Goal: Task Accomplishment & Management: Use online tool/utility

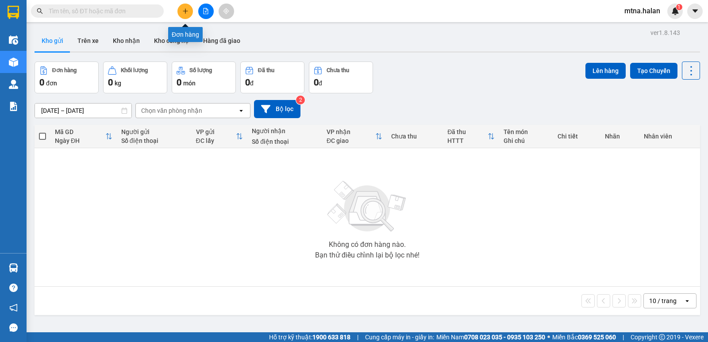
click at [182, 9] on icon "plus" at bounding box center [185, 11] width 6 height 6
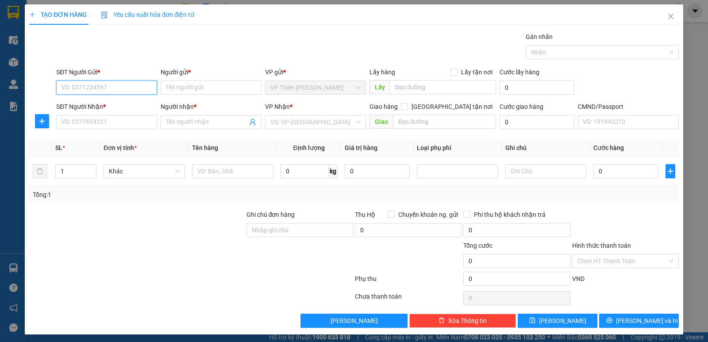
click at [108, 88] on input "SĐT Người Gửi *" at bounding box center [106, 88] width 101 height 14
click at [102, 105] on div "0878593482 - NA TĐBS" at bounding box center [105, 106] width 89 height 10
type input "0878593482"
type input "NA TĐBS"
type input "0878593482"
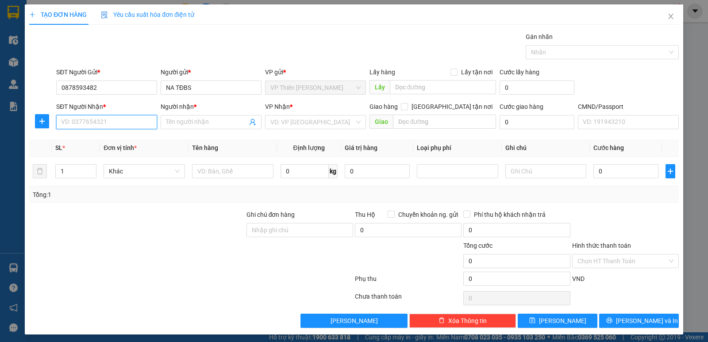
click at [103, 119] on input "SĐT Người Nhận *" at bounding box center [106, 122] width 101 height 14
click at [97, 139] on div "0982347092 - THOA KẾ TOÁN" at bounding box center [105, 140] width 89 height 10
type input "0982347092"
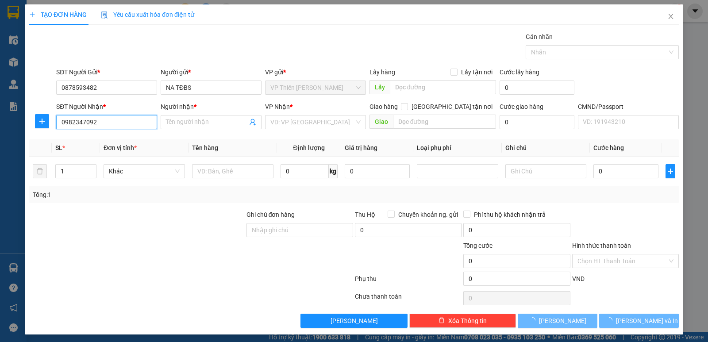
type input "THOA KẾ TOÁN"
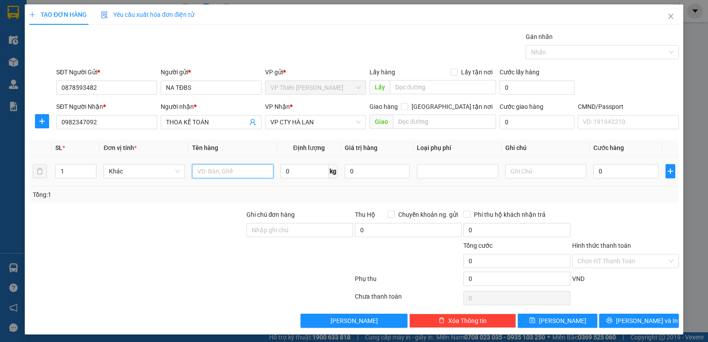
click at [235, 170] on input "text" at bounding box center [232, 171] width 81 height 14
type input "pb"
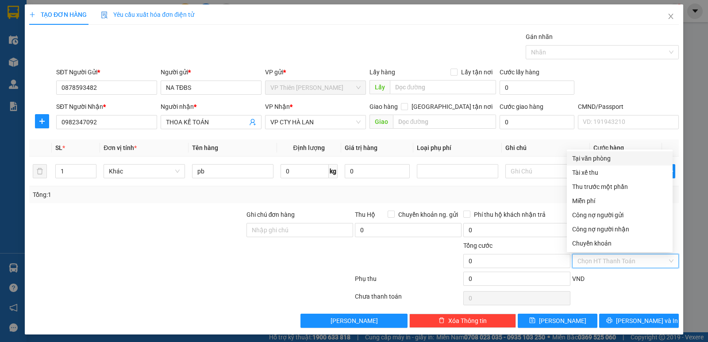
click at [593, 264] on input "Hình thức thanh toán" at bounding box center [623, 261] width 90 height 13
click at [586, 199] on div "Miễn phí" at bounding box center [619, 201] width 95 height 10
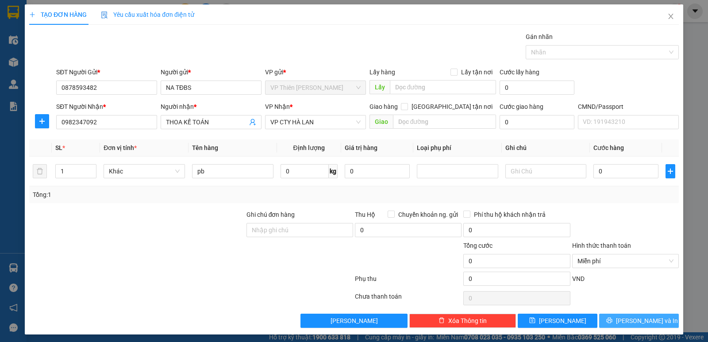
click at [630, 322] on span "[PERSON_NAME] và In" at bounding box center [647, 321] width 62 height 10
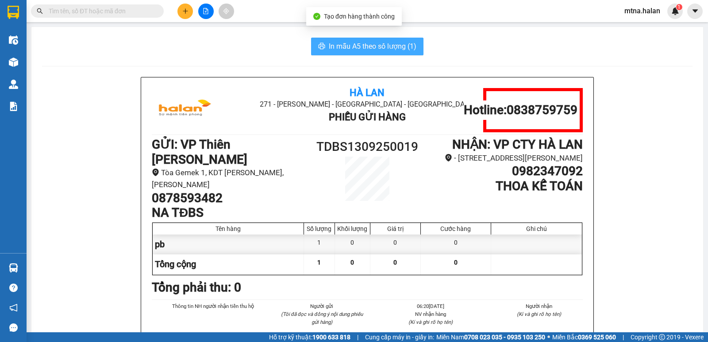
click at [368, 46] on span "In mẫu A5 theo số lượng (1)" at bounding box center [373, 46] width 88 height 11
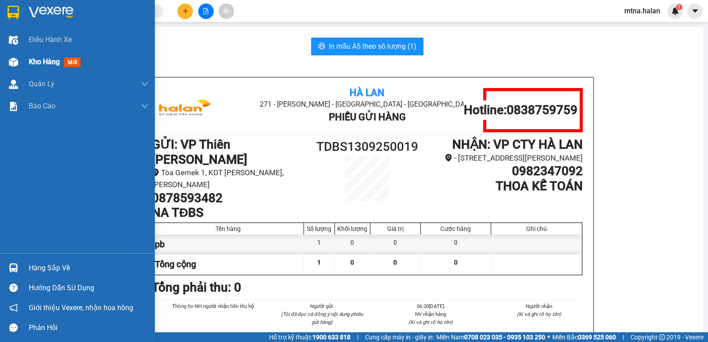
click at [10, 61] on img at bounding box center [13, 62] width 9 height 9
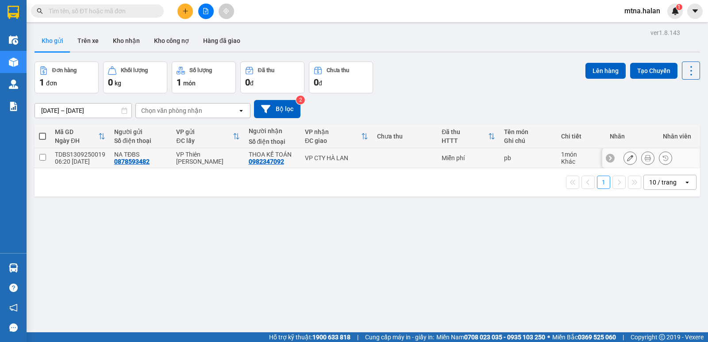
click at [42, 156] on input "checkbox" at bounding box center [42, 157] width 7 height 7
checkbox input "true"
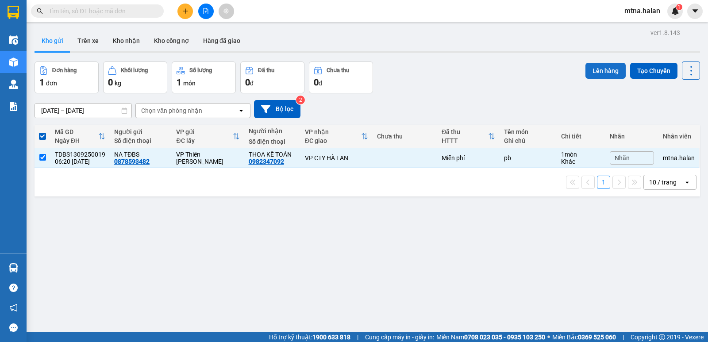
click at [593, 66] on button "Lên hàng" at bounding box center [606, 71] width 40 height 16
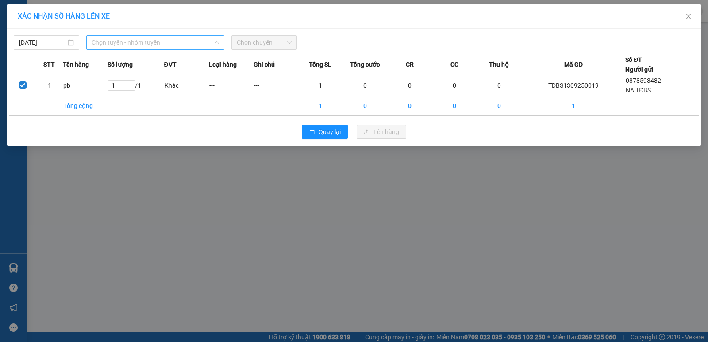
click at [168, 42] on span "Chọn tuyến - nhóm tuyến" at bounding box center [156, 42] width 128 height 13
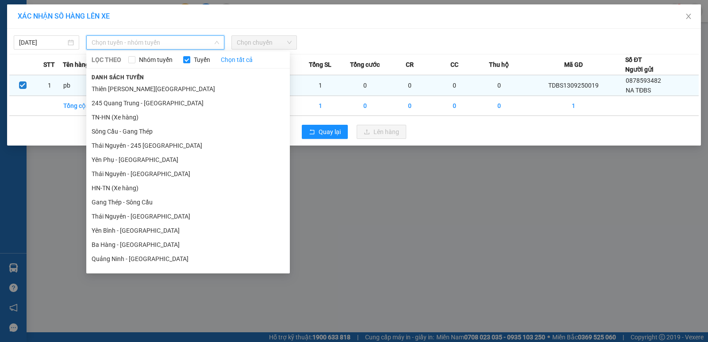
drag, startPoint x: 139, startPoint y: 88, endPoint x: 145, endPoint y: 85, distance: 6.9
click at [140, 88] on li "Thiên [PERSON_NAME][GEOGRAPHIC_DATA]" at bounding box center [188, 89] width 204 height 14
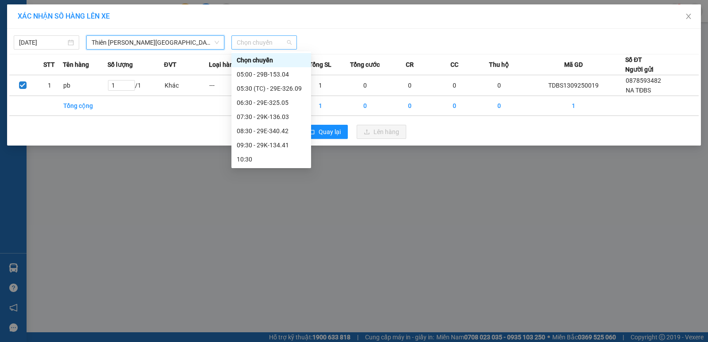
click at [274, 43] on span "Chọn chuyến" at bounding box center [264, 42] width 55 height 13
click at [275, 103] on div "06:30 - 29E-325.05" at bounding box center [271, 103] width 69 height 10
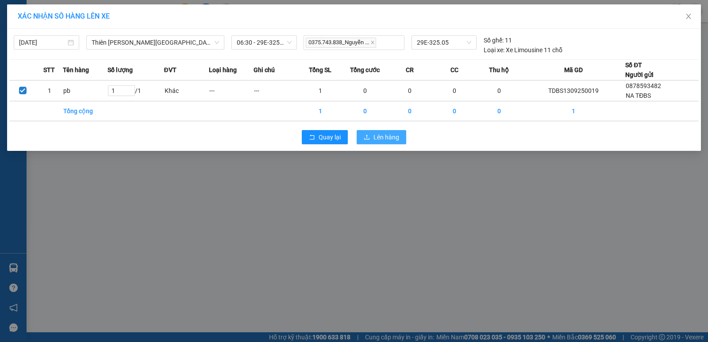
click at [384, 135] on span "Lên hàng" at bounding box center [387, 137] width 26 height 10
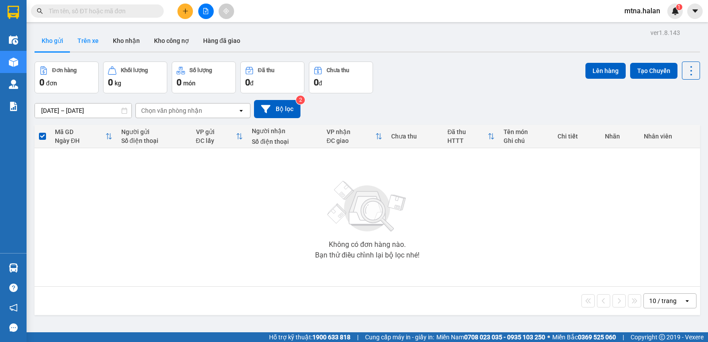
click at [95, 41] on button "Trên xe" at bounding box center [87, 40] width 35 height 21
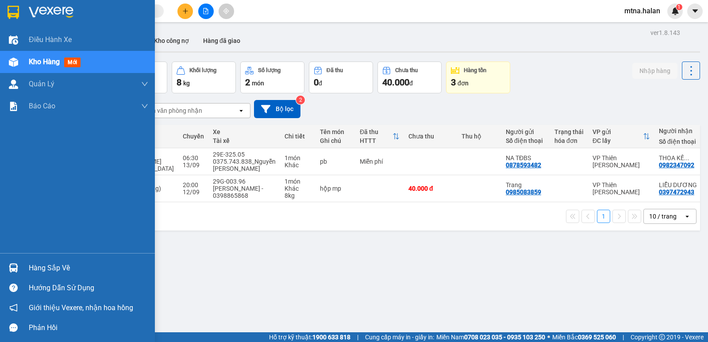
click at [13, 266] on img at bounding box center [13, 267] width 9 height 9
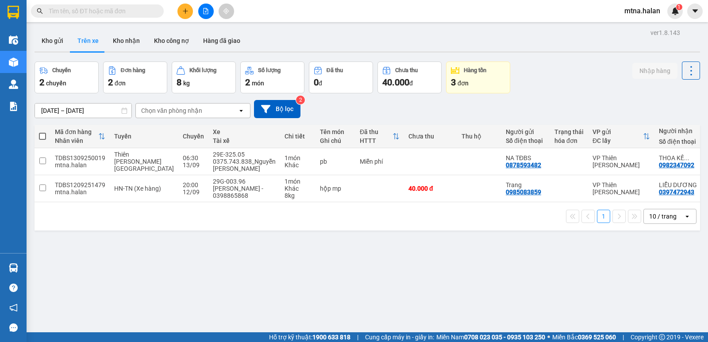
drag, startPoint x: 480, startPoint y: 303, endPoint x: 473, endPoint y: 304, distance: 6.7
click at [478, 304] on section "Kết quả tìm kiếm ( 0 ) Bộ lọc No Data mtna.halan 1 Điều hành xe Kho hàng mới Qu…" at bounding box center [354, 171] width 708 height 342
click at [46, 39] on button "Kho gửi" at bounding box center [53, 40] width 36 height 21
